Goal: Task Accomplishment & Management: Manage account settings

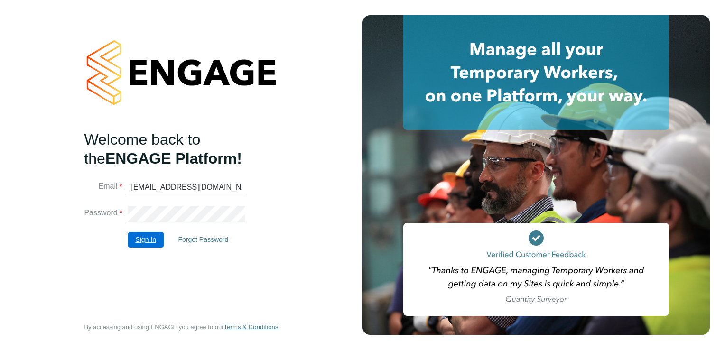
click at [134, 238] on button "Sign In" at bounding box center [146, 239] width 36 height 15
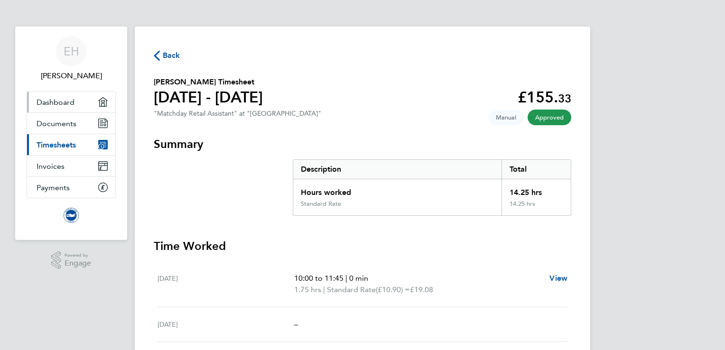
click at [69, 103] on span "Dashboard" at bounding box center [56, 102] width 38 height 9
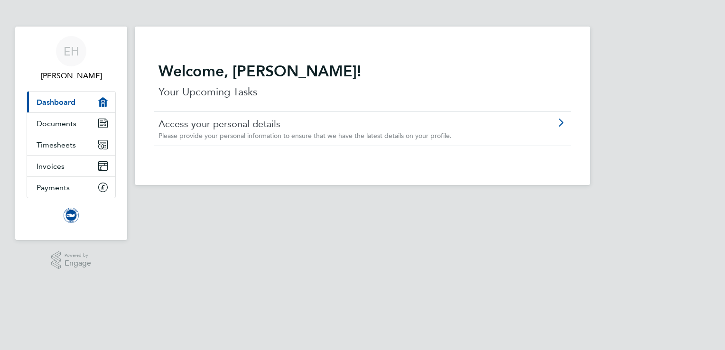
click at [208, 138] on span "Please provide your personal information to ensure that we have the latest deta…" at bounding box center [304, 135] width 293 height 9
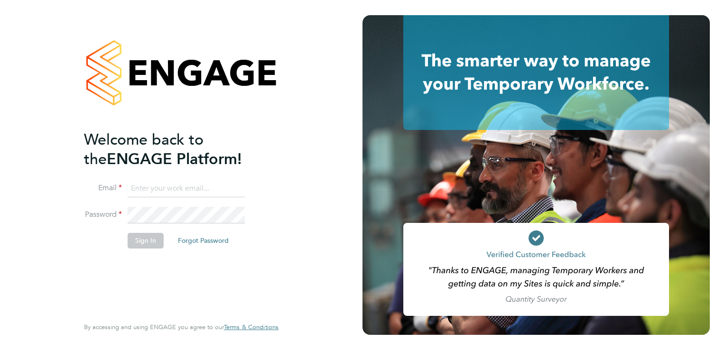
type input "ehammond053@gmail.com"
click at [137, 234] on button "Sign In" at bounding box center [146, 240] width 36 height 15
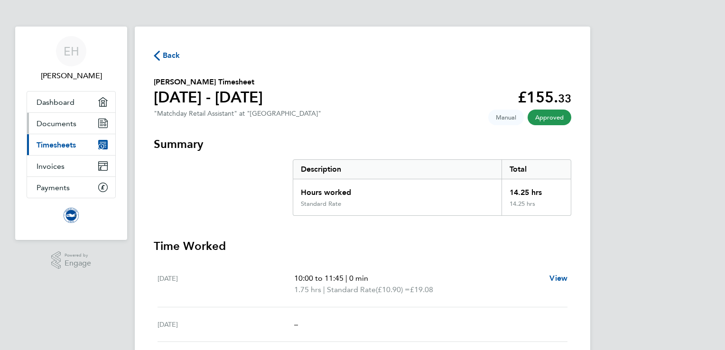
click at [103, 120] on icon "Main navigation" at bounding box center [103, 123] width 9 height 9
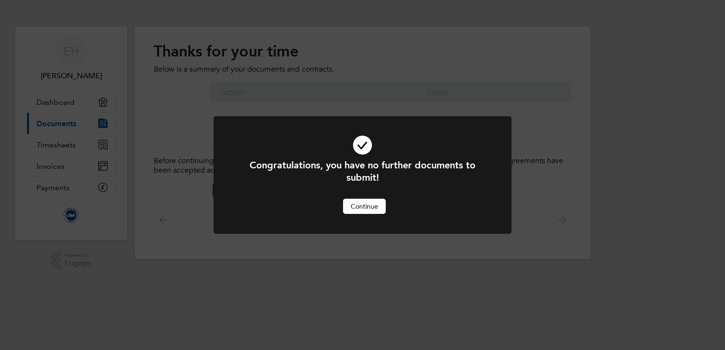
click at [364, 209] on button "Continue" at bounding box center [364, 206] width 43 height 15
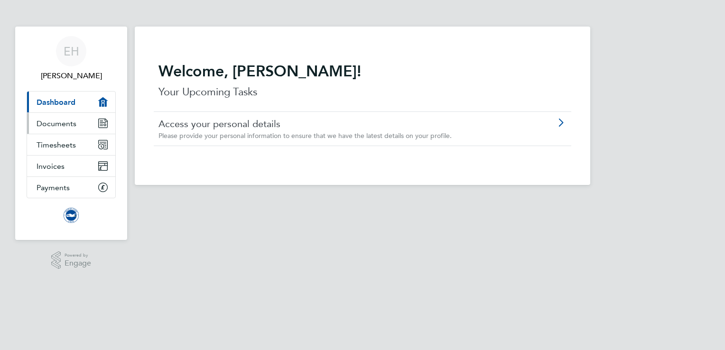
click at [65, 126] on span "Documents" at bounding box center [57, 123] width 40 height 9
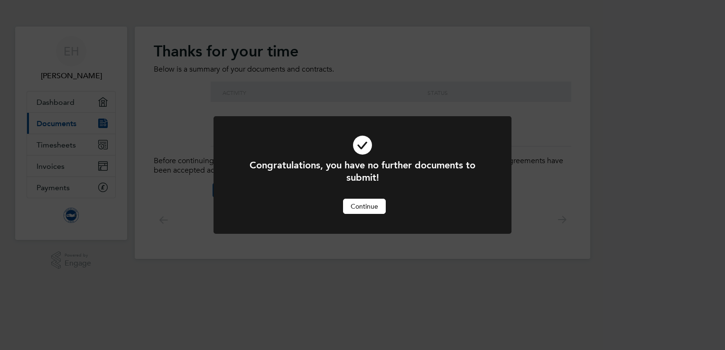
click at [361, 203] on button "Continue" at bounding box center [364, 206] width 43 height 15
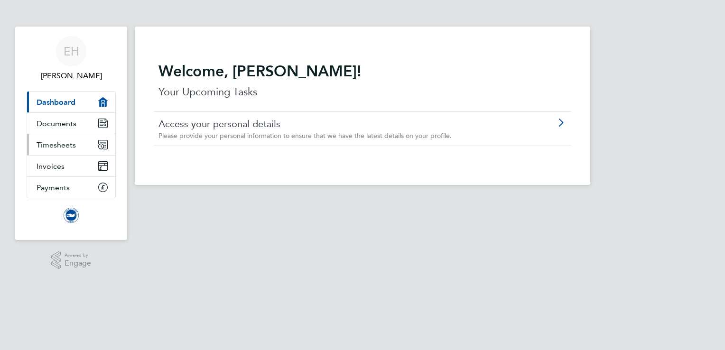
click at [84, 151] on link "Timesheets" at bounding box center [71, 144] width 88 height 21
